Goal: Information Seeking & Learning: Learn about a topic

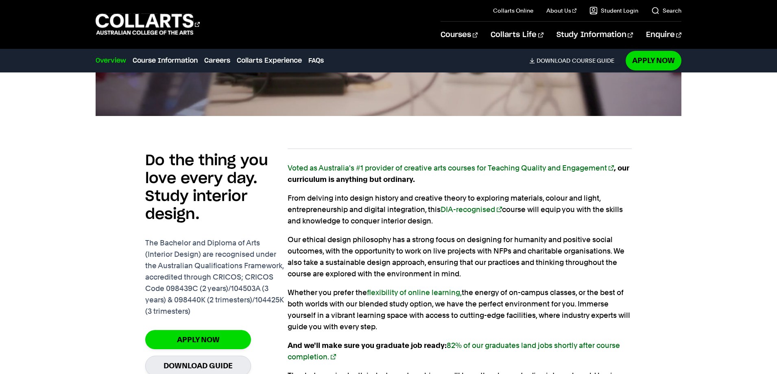
scroll to position [488, 0]
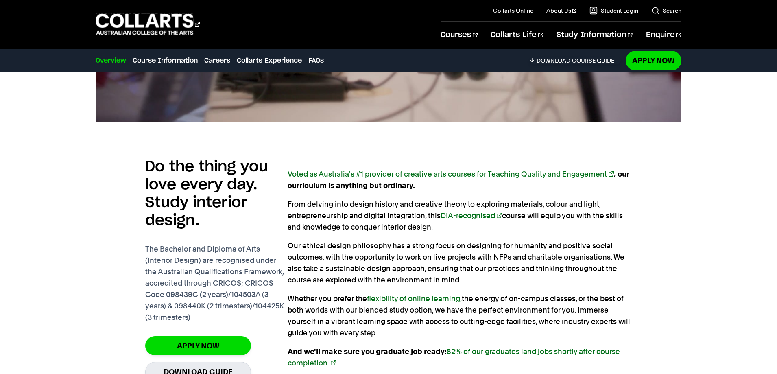
click at [360, 265] on p "Our ethical design philosophy has a strong focus on designing for humanity and …" at bounding box center [459, 263] width 344 height 46
click at [365, 246] on p "Our ethical design philosophy has a strong focus on designing for humanity and …" at bounding box center [459, 263] width 344 height 46
click at [387, 252] on p "Our ethical design philosophy has a strong focus on designing for humanity and …" at bounding box center [459, 263] width 344 height 46
click at [389, 254] on p "Our ethical design philosophy has a strong focus on designing for humanity and …" at bounding box center [459, 263] width 344 height 46
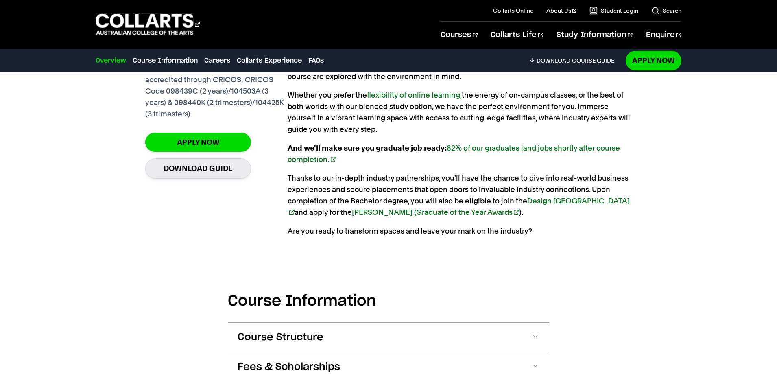
scroll to position [854, 0]
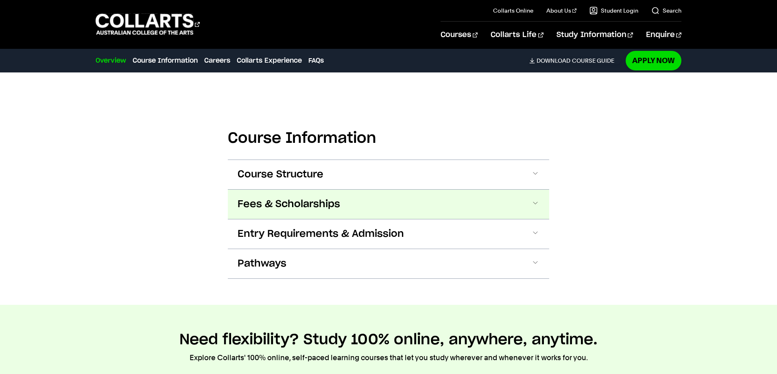
click at [308, 205] on span "Fees & Scholarships" at bounding box center [288, 204] width 102 height 13
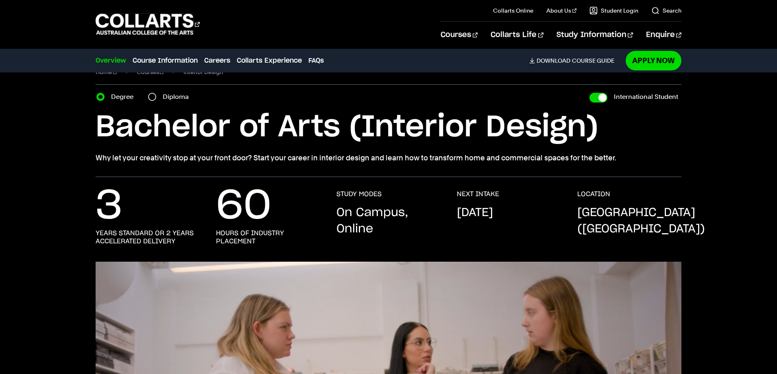
scroll to position [0, 0]
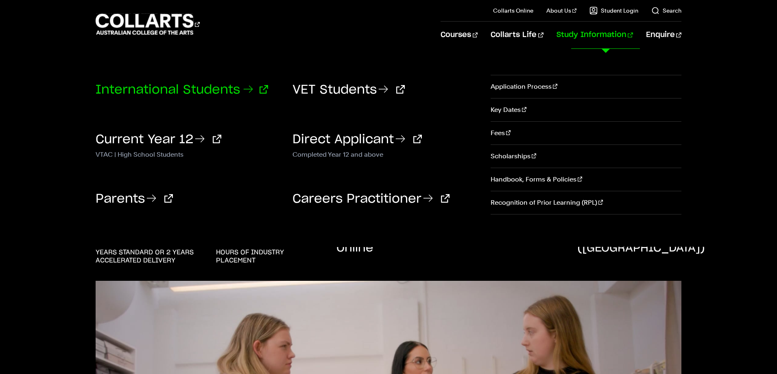
click at [198, 88] on link "International Students" at bounding box center [182, 90] width 172 height 12
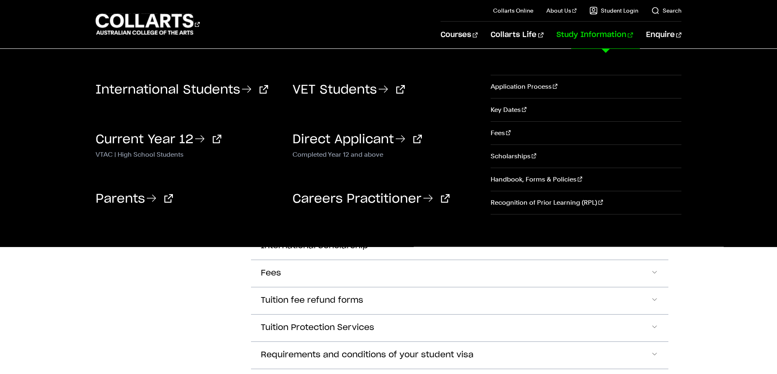
scroll to position [813, 0]
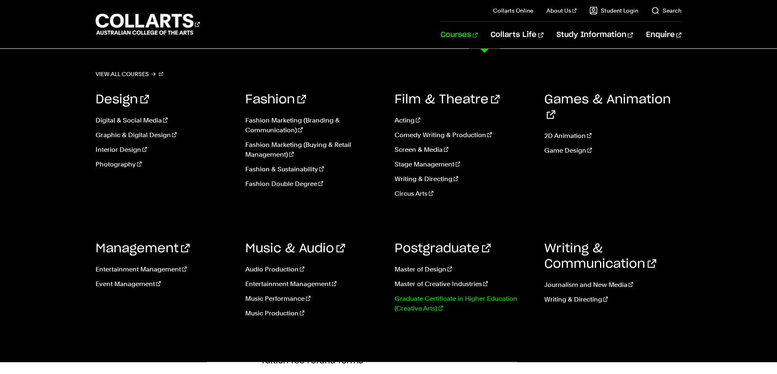
click at [441, 298] on link "Graduate Certificate in Higher Education (Creative Arts)" at bounding box center [462, 304] width 137 height 20
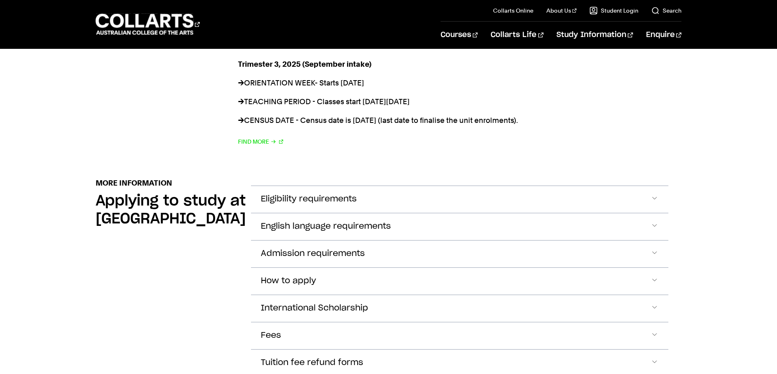
scroll to position [813, 0]
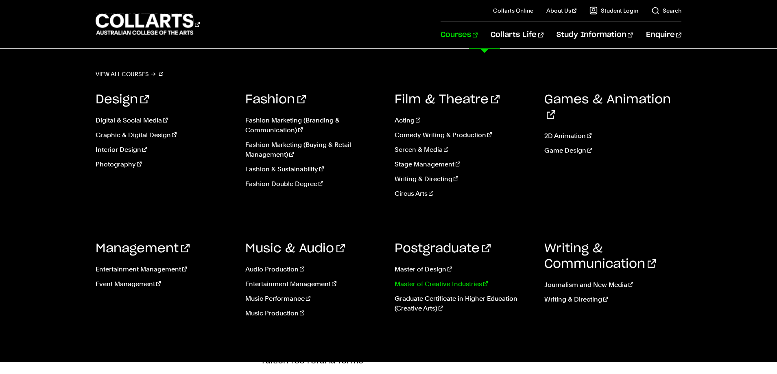
click at [446, 284] on link "Master of Creative Industries" at bounding box center [462, 284] width 137 height 10
click at [413, 268] on link "Master of Design" at bounding box center [462, 269] width 137 height 10
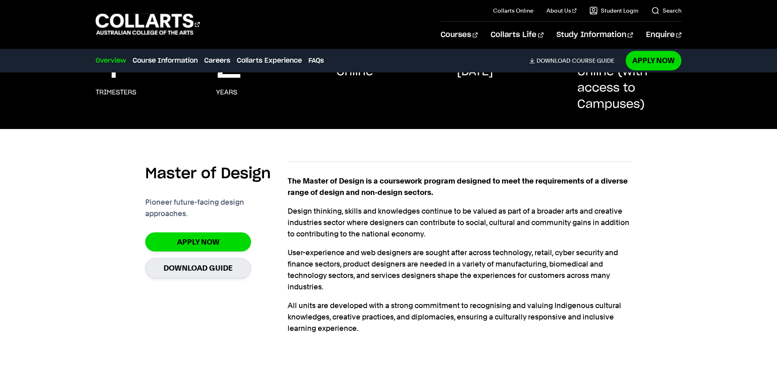
scroll to position [163, 0]
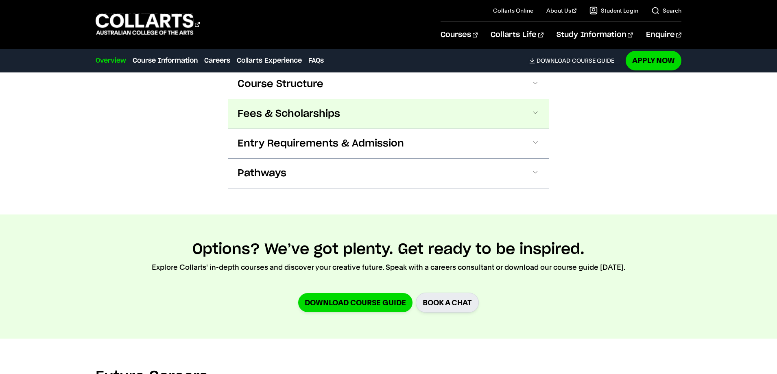
click at [280, 117] on span "Fees & Scholarships" at bounding box center [288, 113] width 102 height 13
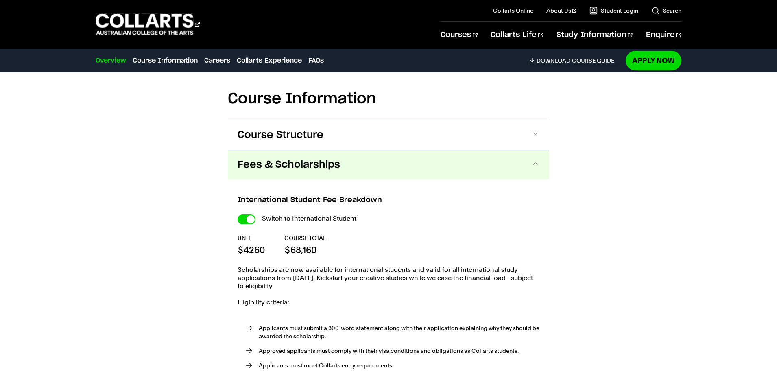
scroll to position [473, 0]
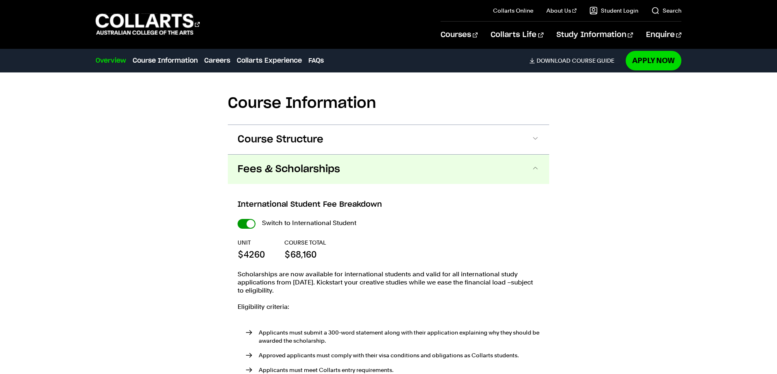
click at [247, 226] on input "International Student" at bounding box center [246, 224] width 18 height 10
checkbox input "false"
click at [246, 226] on input "International Student" at bounding box center [246, 224] width 18 height 10
checkbox input "true"
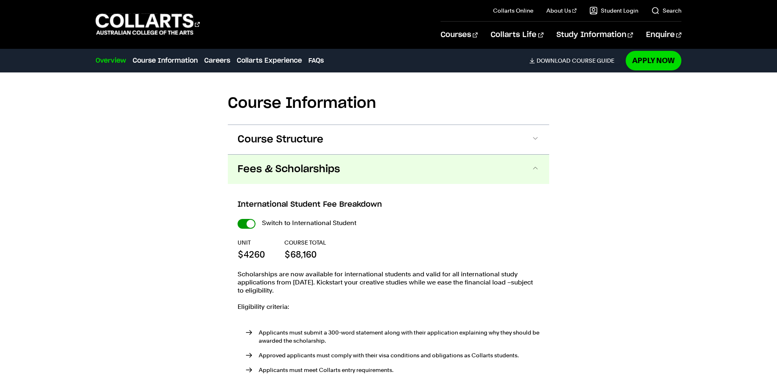
checkbox input "true"
click at [246, 226] on input "International Student" at bounding box center [246, 224] width 18 height 10
checkbox input "false"
click at [241, 224] on input "International Student" at bounding box center [246, 224] width 18 height 10
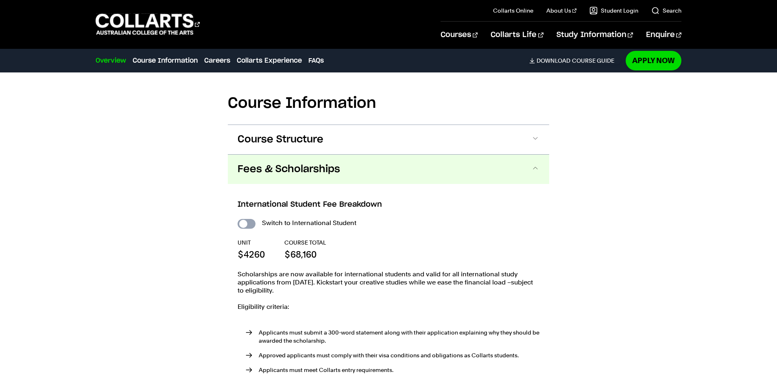
checkbox input "true"
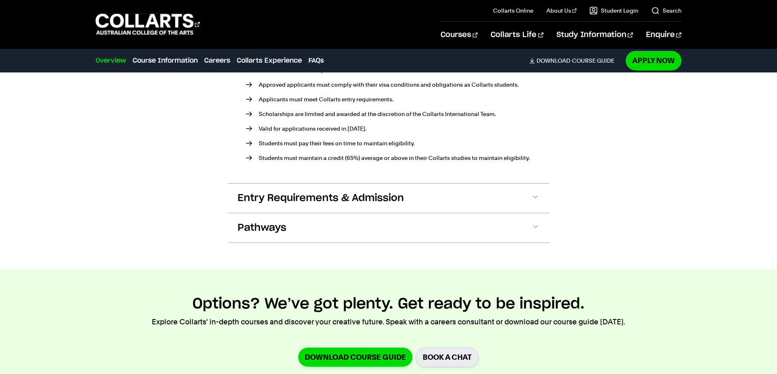
scroll to position [758, 0]
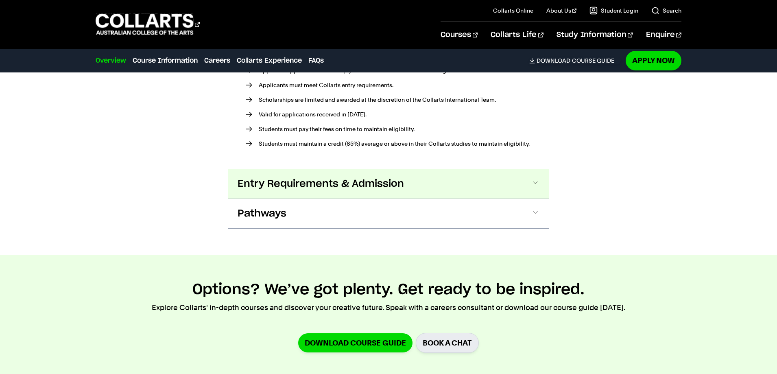
click at [317, 182] on span "Entry Requirements & Admission" at bounding box center [320, 183] width 166 height 13
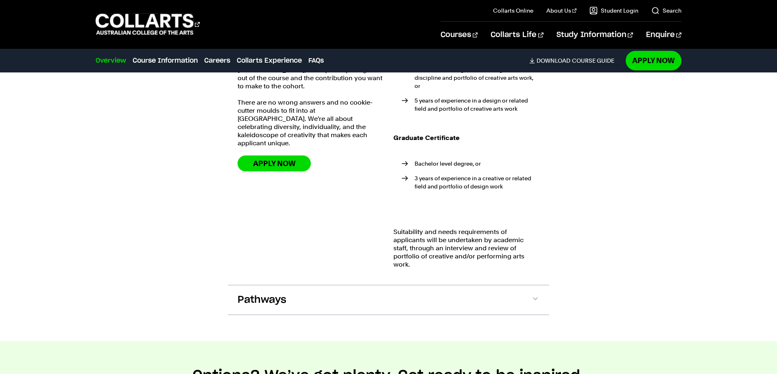
scroll to position [935, 0]
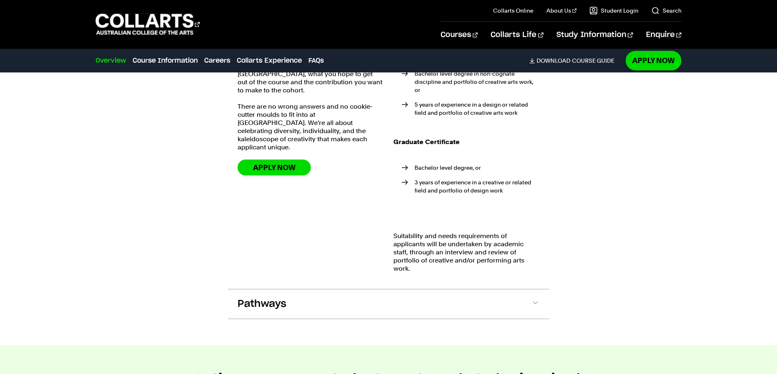
click at [408, 143] on strong "Graduate Certificate" at bounding box center [426, 142] width 66 height 8
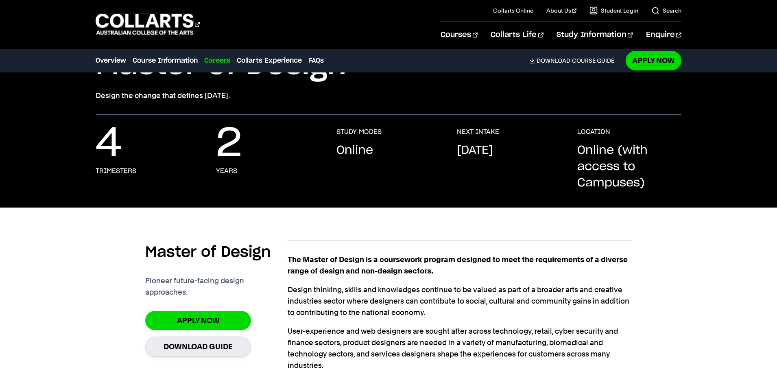
scroll to position [0, 0]
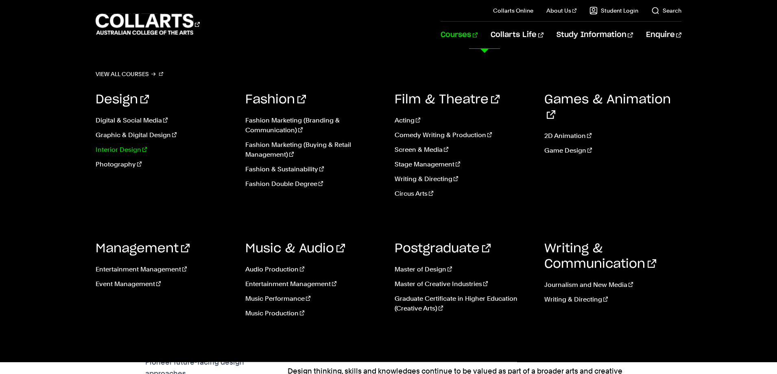
click at [128, 151] on link "Interior Design" at bounding box center [164, 150] width 137 height 10
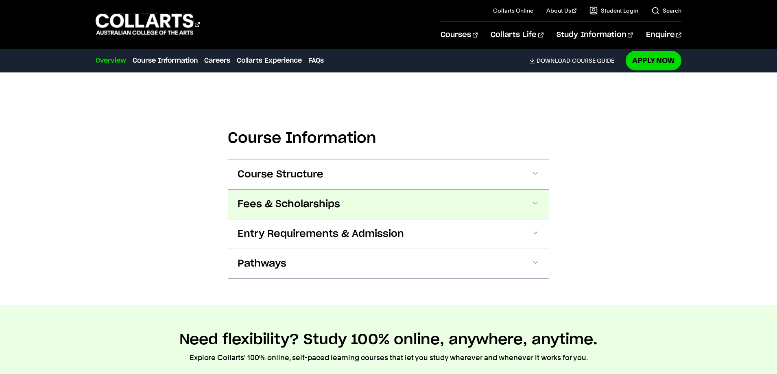
click at [297, 198] on span "Fees & Scholarships" at bounding box center [288, 204] width 102 height 13
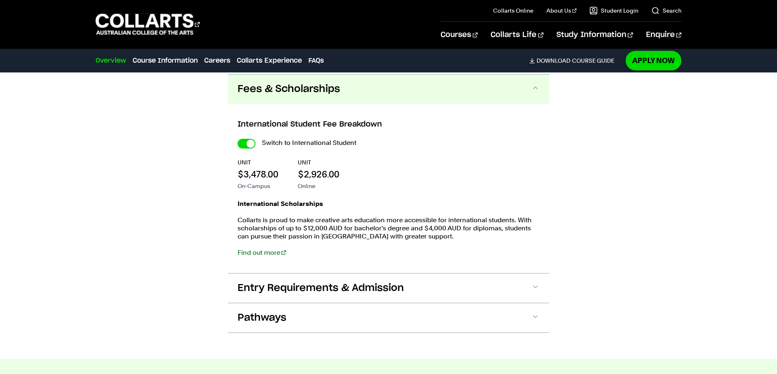
scroll to position [970, 0]
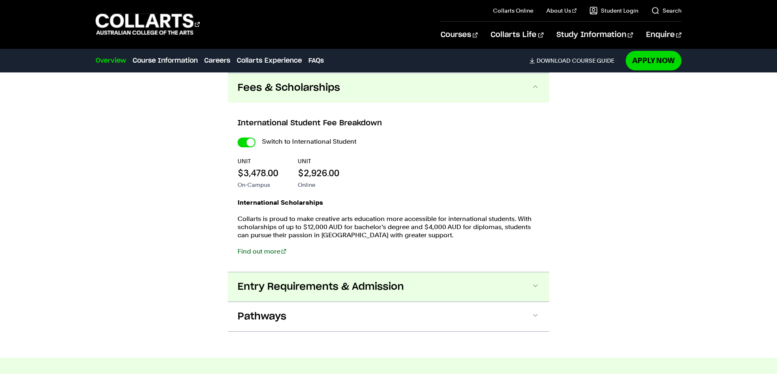
click at [332, 286] on span "Entry Requirements & Admission" at bounding box center [320, 286] width 166 height 13
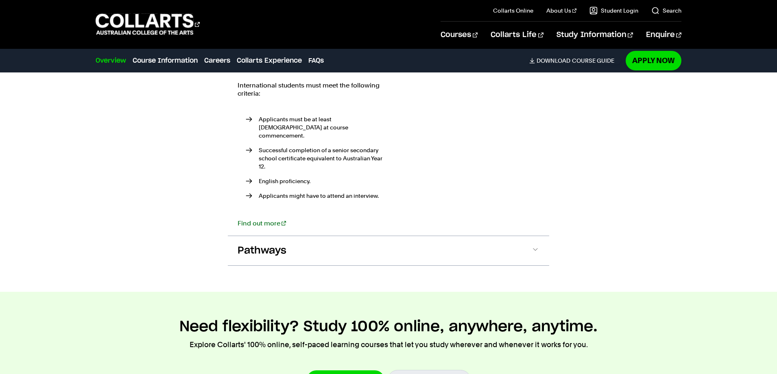
scroll to position [1291, 0]
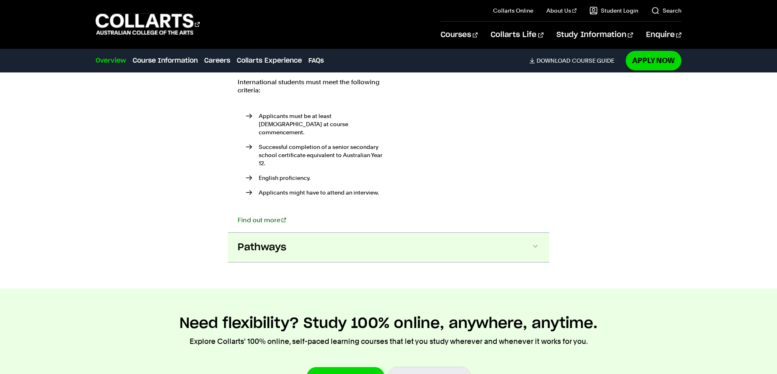
click at [278, 241] on span "Pathways" at bounding box center [261, 247] width 49 height 13
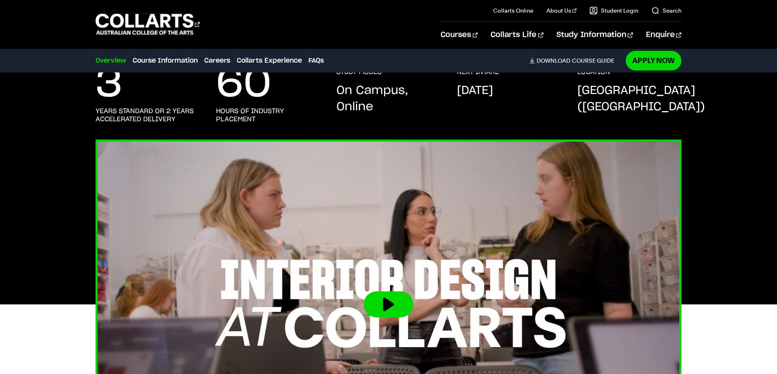
scroll to position [222, 0]
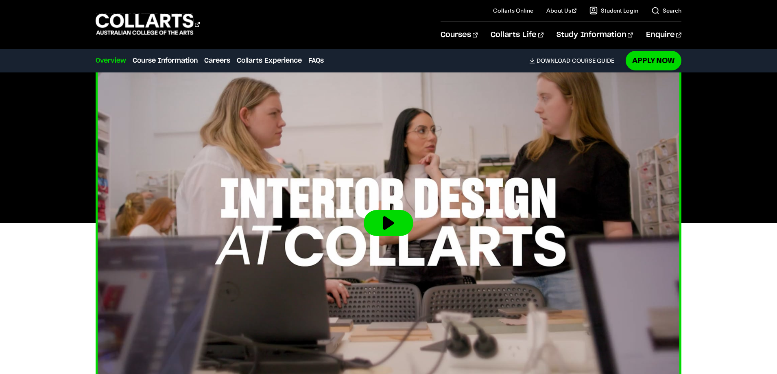
click at [384, 224] on button at bounding box center [388, 223] width 50 height 26
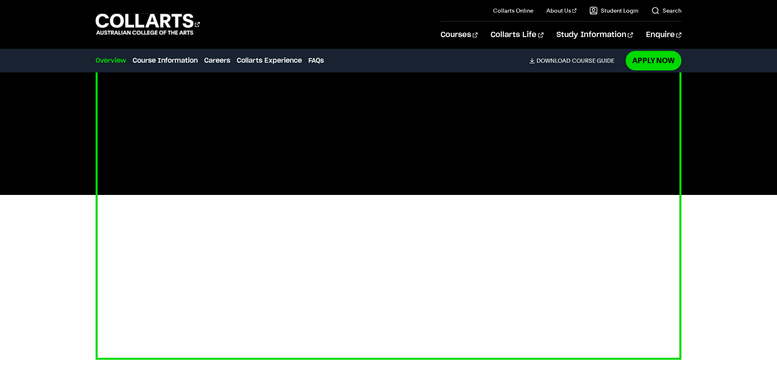
scroll to position [263, 0]
